Goal: Task Accomplishment & Management: Use online tool/utility

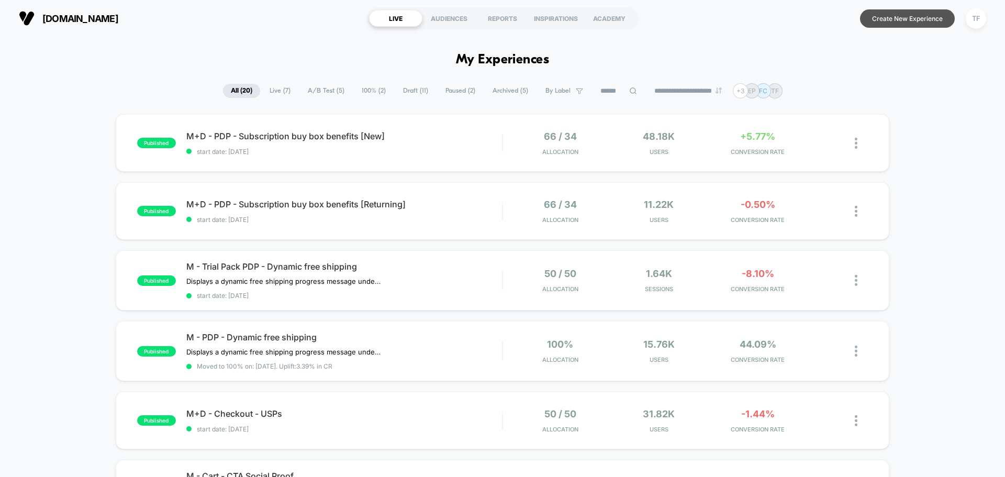
click at [915, 18] on button "Create New Experience" at bounding box center [907, 18] width 95 height 18
click at [900, 24] on button "Create New Experience" at bounding box center [907, 18] width 95 height 18
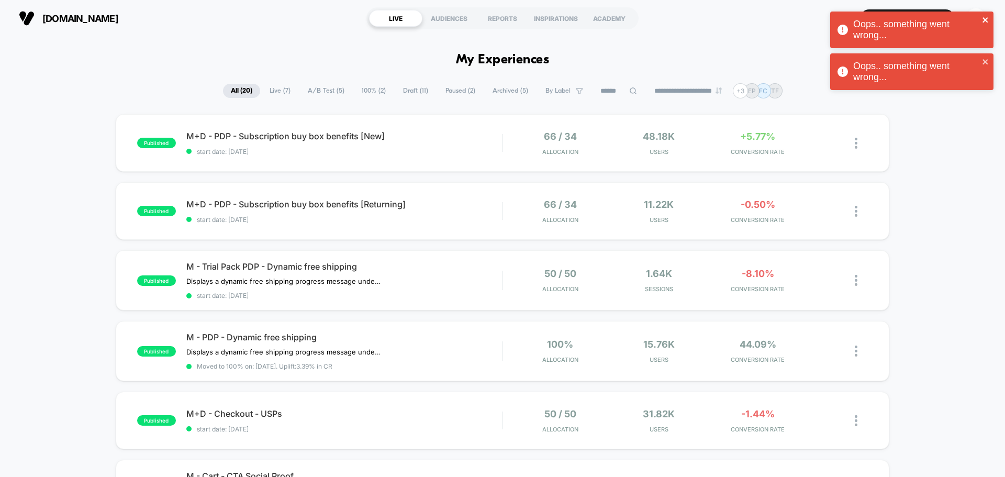
drag, startPoint x: 984, startPoint y: 24, endPoint x: 975, endPoint y: 52, distance: 29.6
click at [983, 26] on div "Oops.. something went wrong..." at bounding box center [911, 30] width 163 height 37
click at [985, 60] on icon "close" at bounding box center [985, 62] width 7 height 8
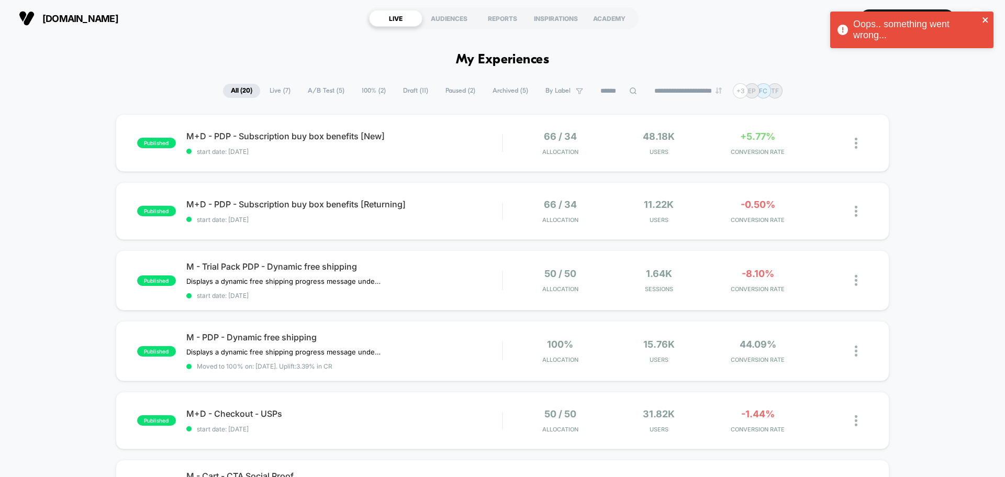
click at [985, 20] on icon "close" at bounding box center [984, 19] width 5 height 5
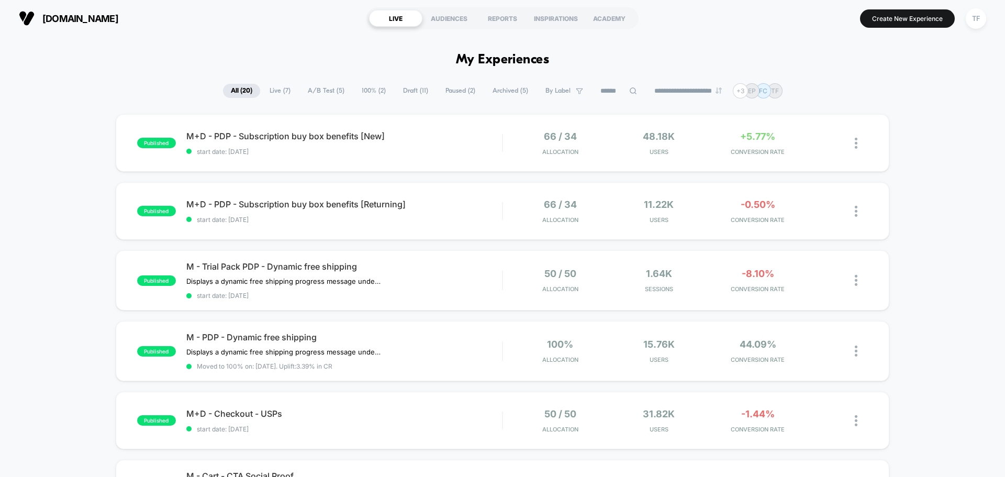
click at [977, 18] on div "TF" at bounding box center [975, 18] width 20 height 20
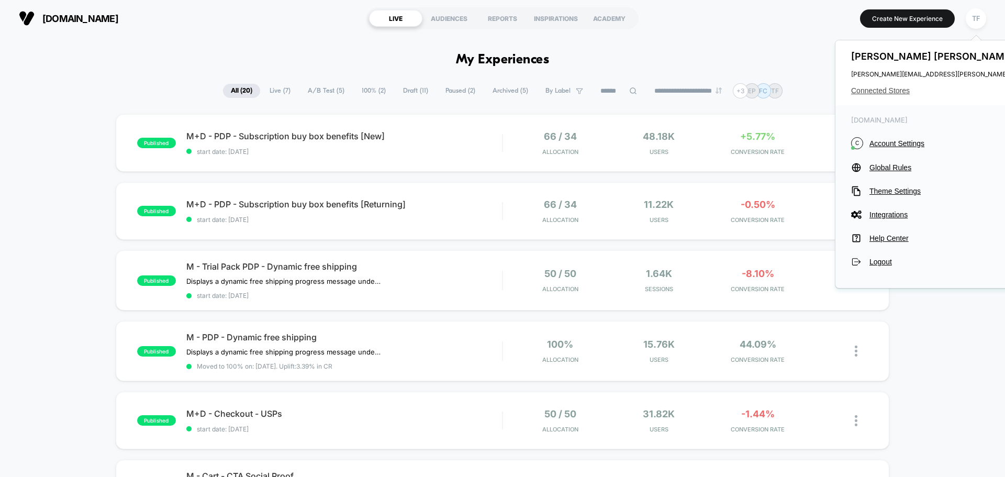
click at [883, 89] on span "Connected Stores" at bounding box center [955, 90] width 208 height 8
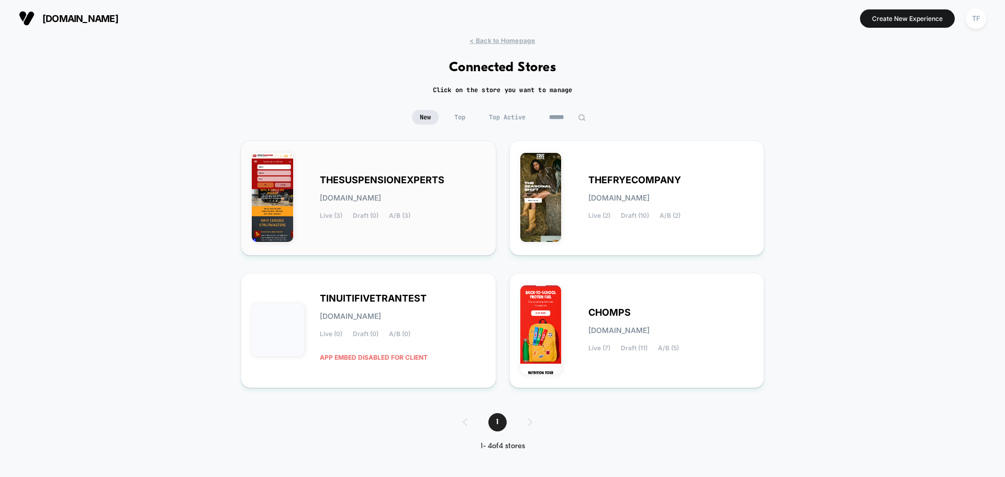
click at [420, 239] on div "THESUSPENSIONEXPERTS thesuspensionexperts.myshopify.com Live (3) Draft (0) A/B …" at bounding box center [368, 197] width 233 height 93
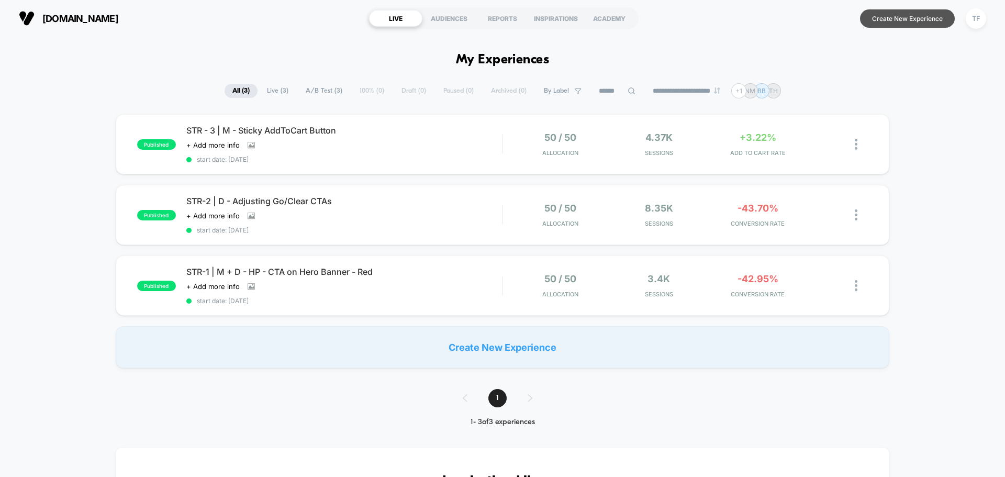
click at [907, 24] on button "Create New Experience" at bounding box center [907, 18] width 95 height 18
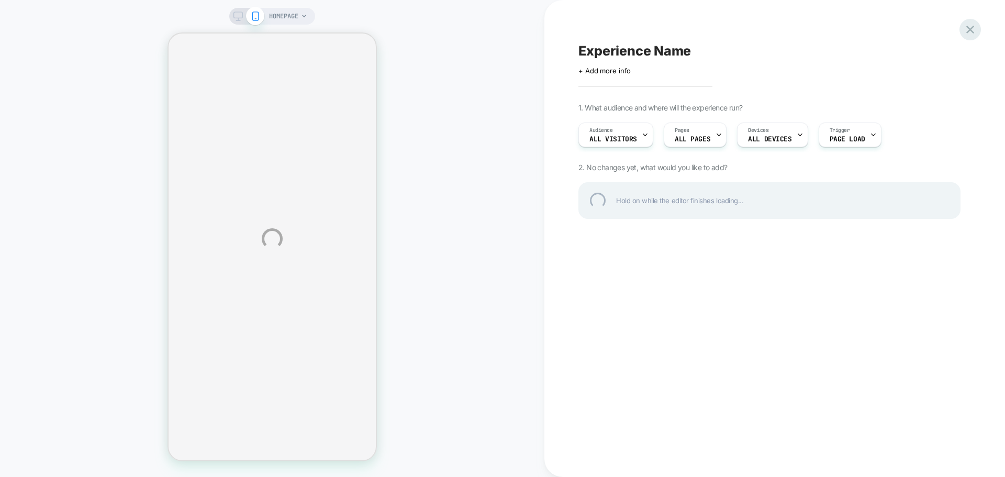
click at [969, 33] on div at bounding box center [969, 29] width 21 height 21
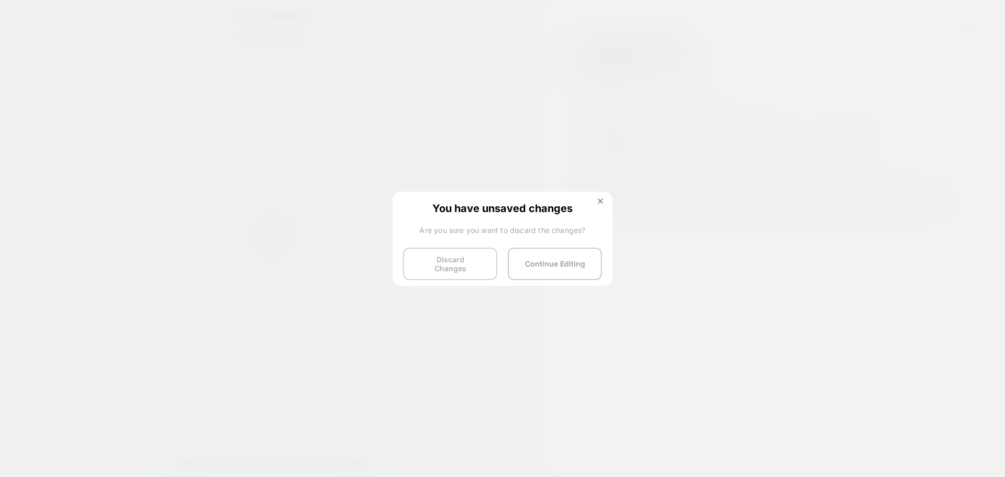
click at [463, 266] on button "Discard Changes" at bounding box center [450, 264] width 94 height 32
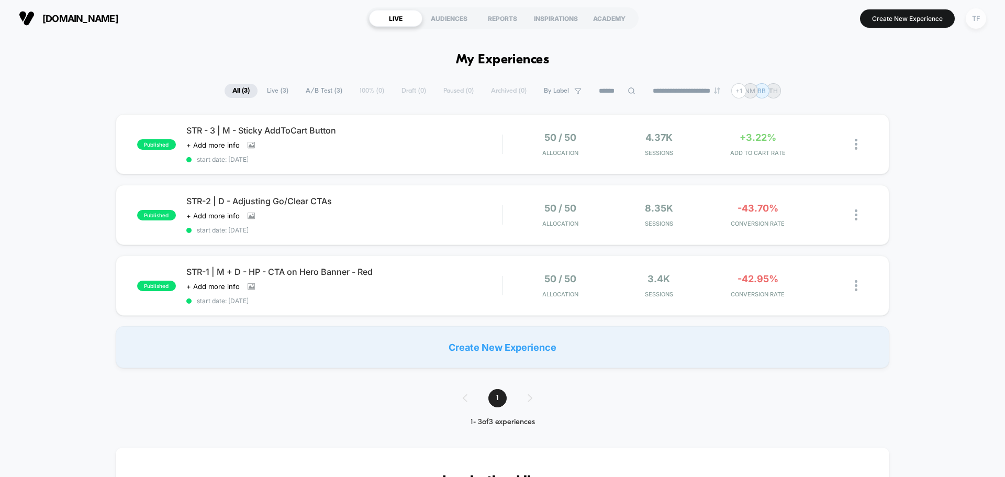
click at [972, 17] on div "TF" at bounding box center [975, 18] width 20 height 20
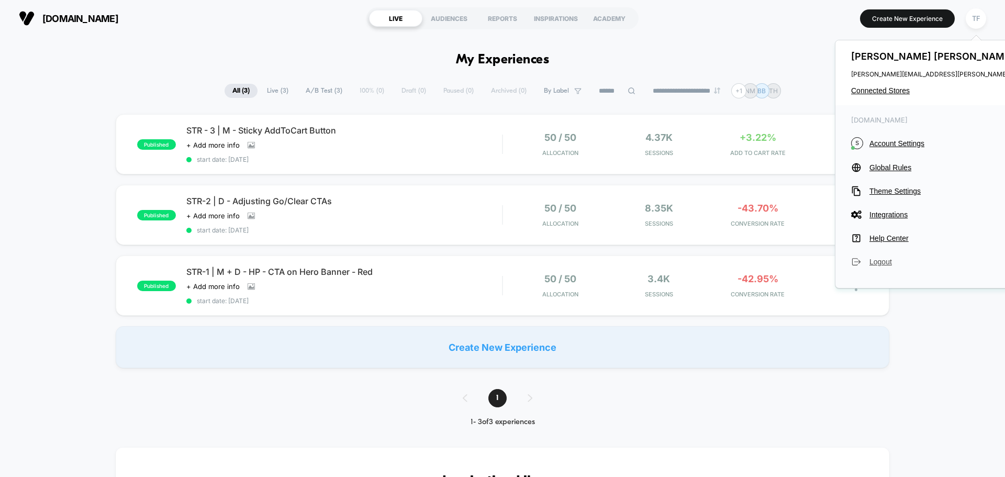
click at [880, 260] on span "Logout" at bounding box center [963, 261] width 189 height 8
